Goal: Check status: Check status

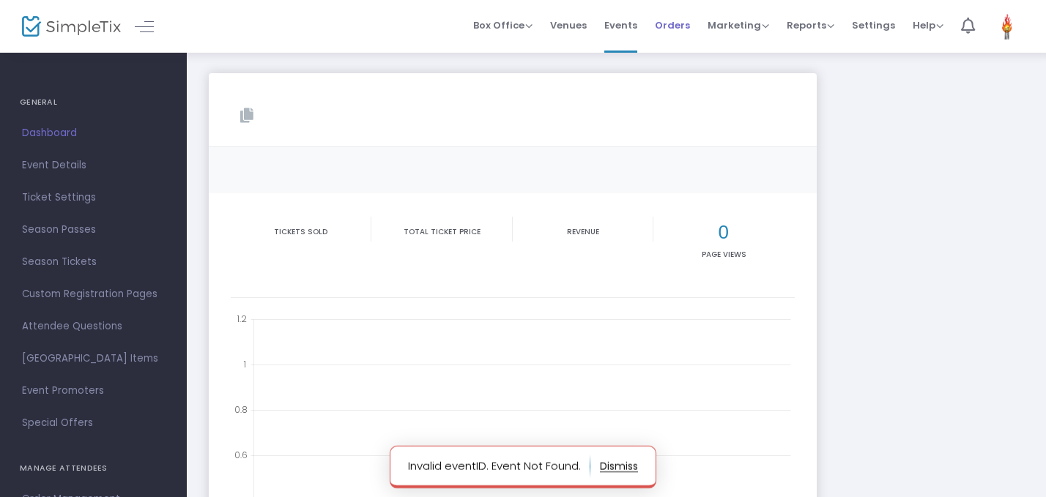
click at [690, 14] on span "Orders" at bounding box center [672, 25] width 35 height 37
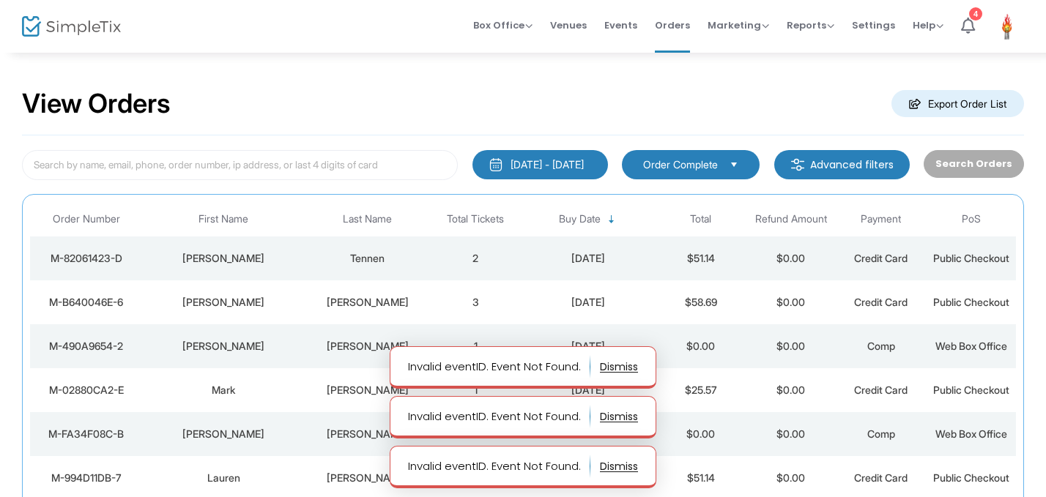
click at [421, 267] on td "Tennen" at bounding box center [368, 259] width 126 height 44
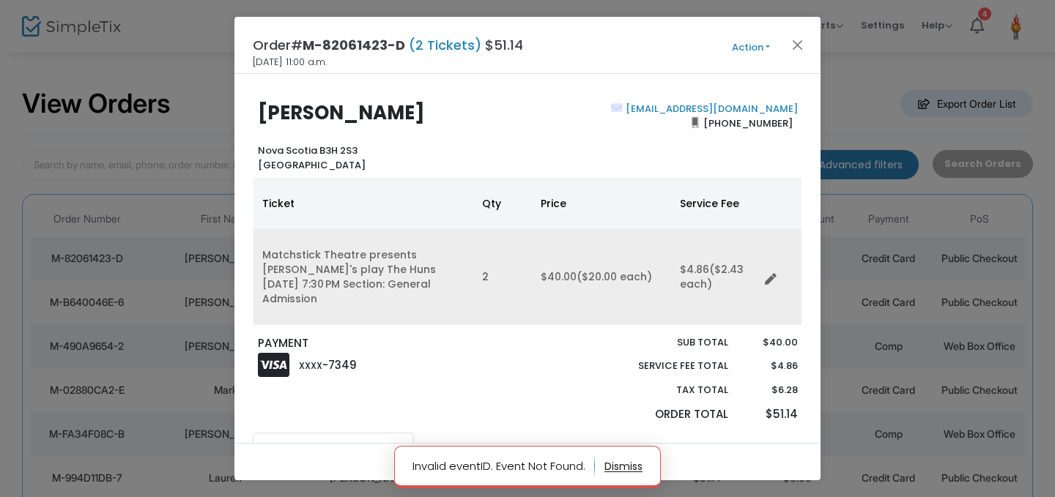
scroll to position [199, 0]
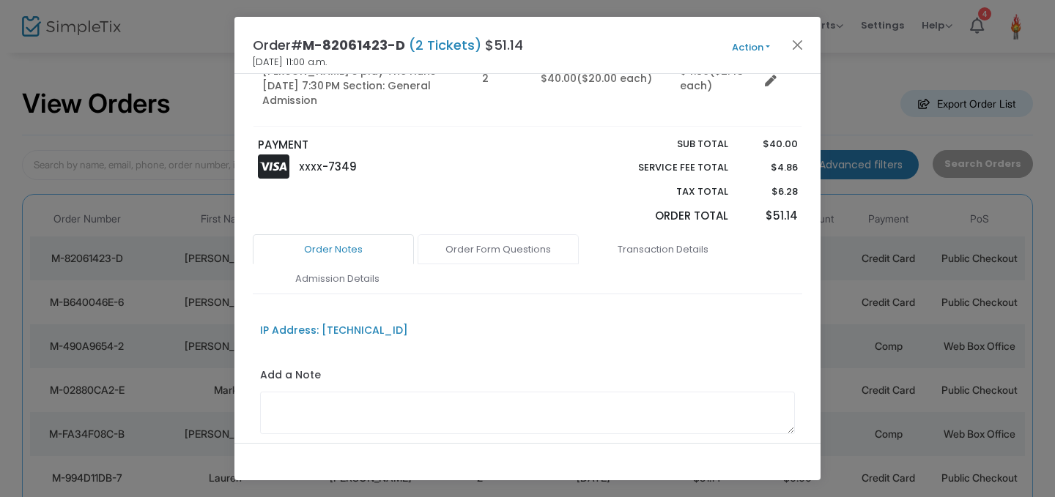
click at [505, 234] on link "Order Form Questions" at bounding box center [498, 249] width 161 height 31
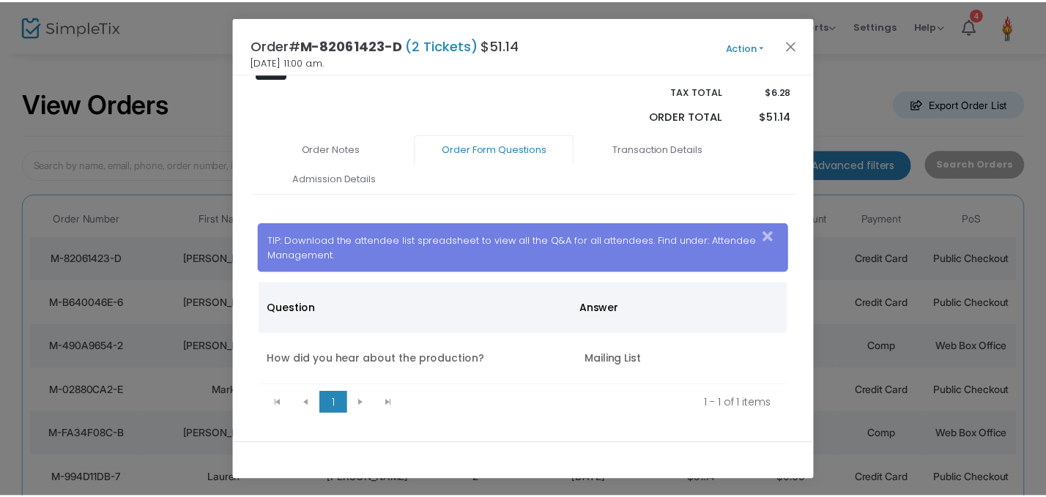
scroll to position [300, 0]
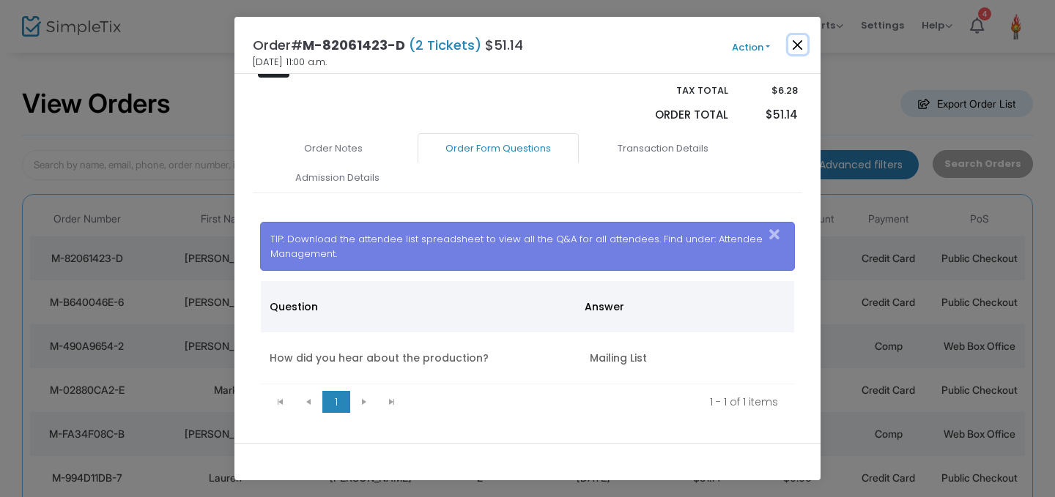
click at [801, 39] on button "Close" at bounding box center [797, 44] width 19 height 19
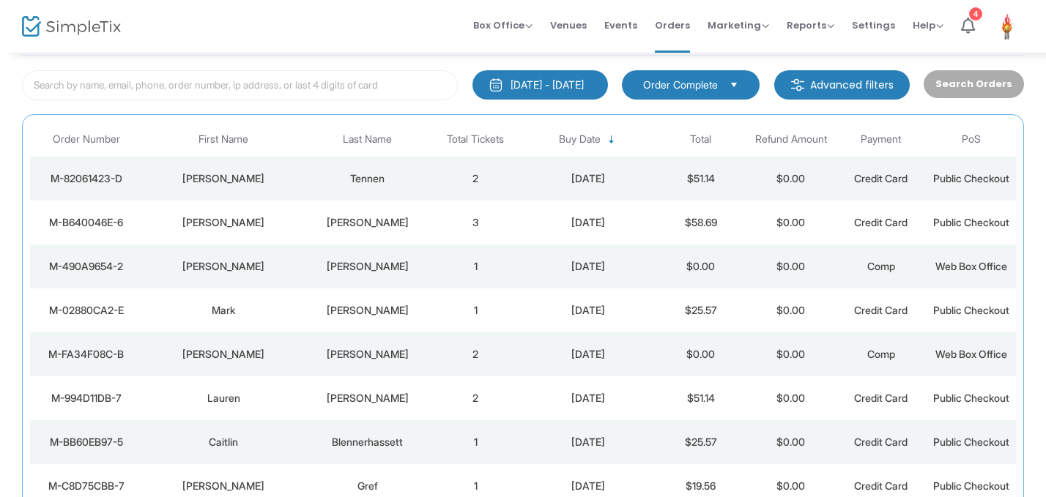
scroll to position [91, 0]
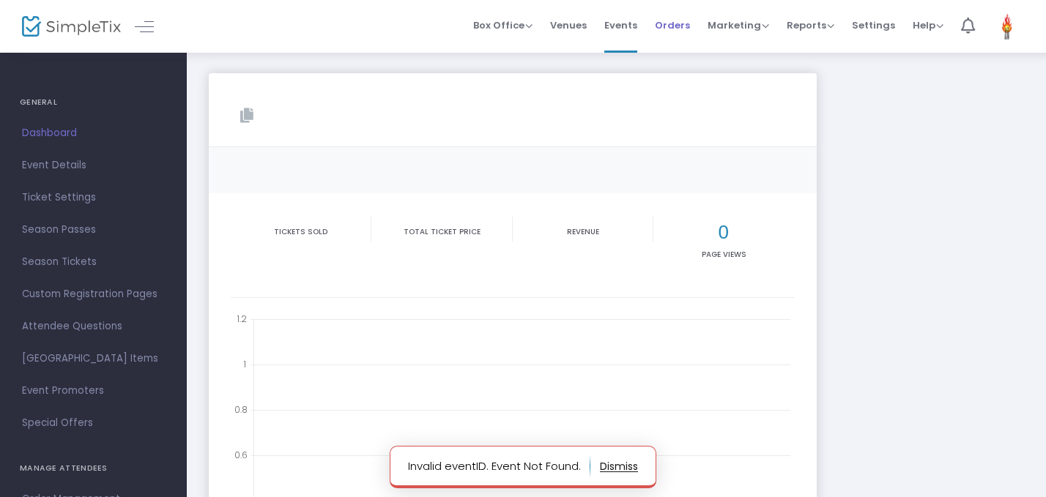
click at [686, 27] on span "Orders" at bounding box center [672, 25] width 35 height 37
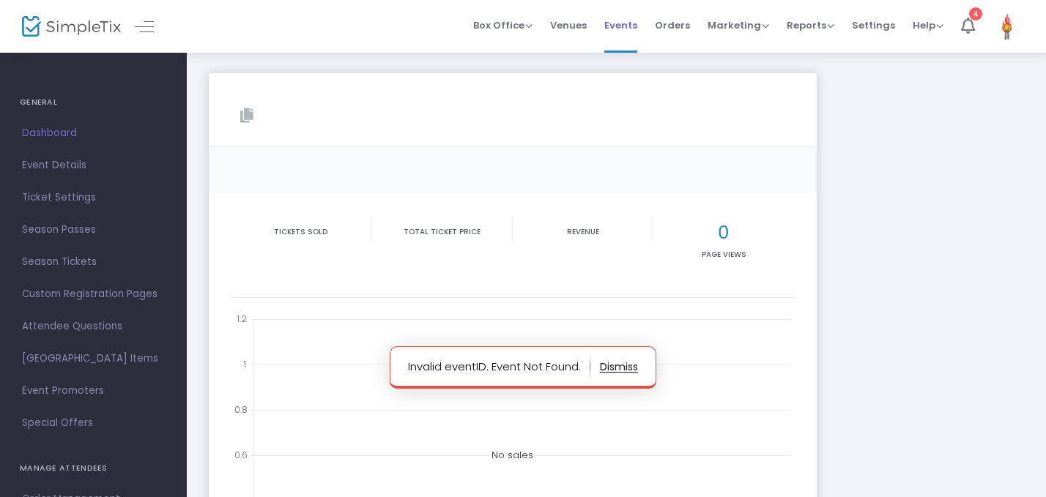
click at [646, 19] on li "Events" at bounding box center [621, 26] width 51 height 53
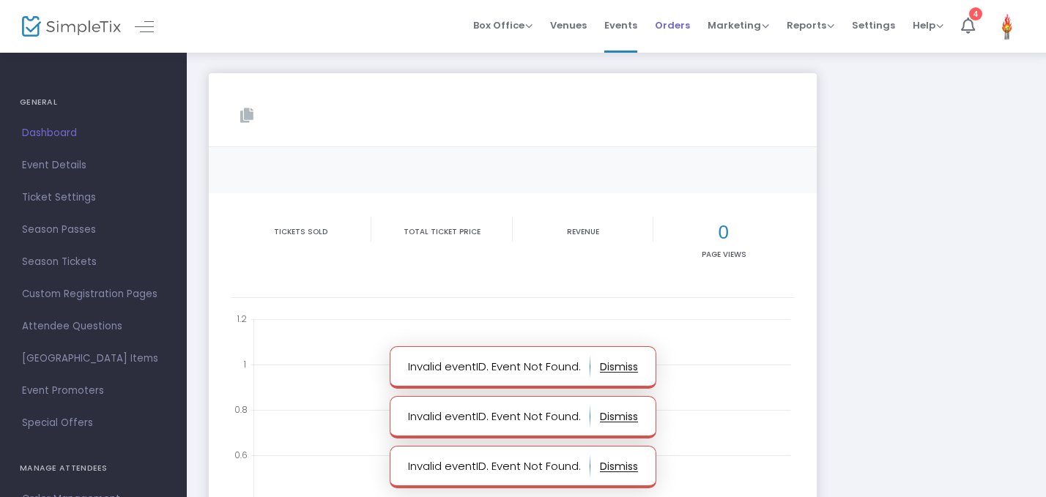
click at [668, 22] on span "Orders" at bounding box center [672, 25] width 35 height 37
